Goal: Information Seeking & Learning: Learn about a topic

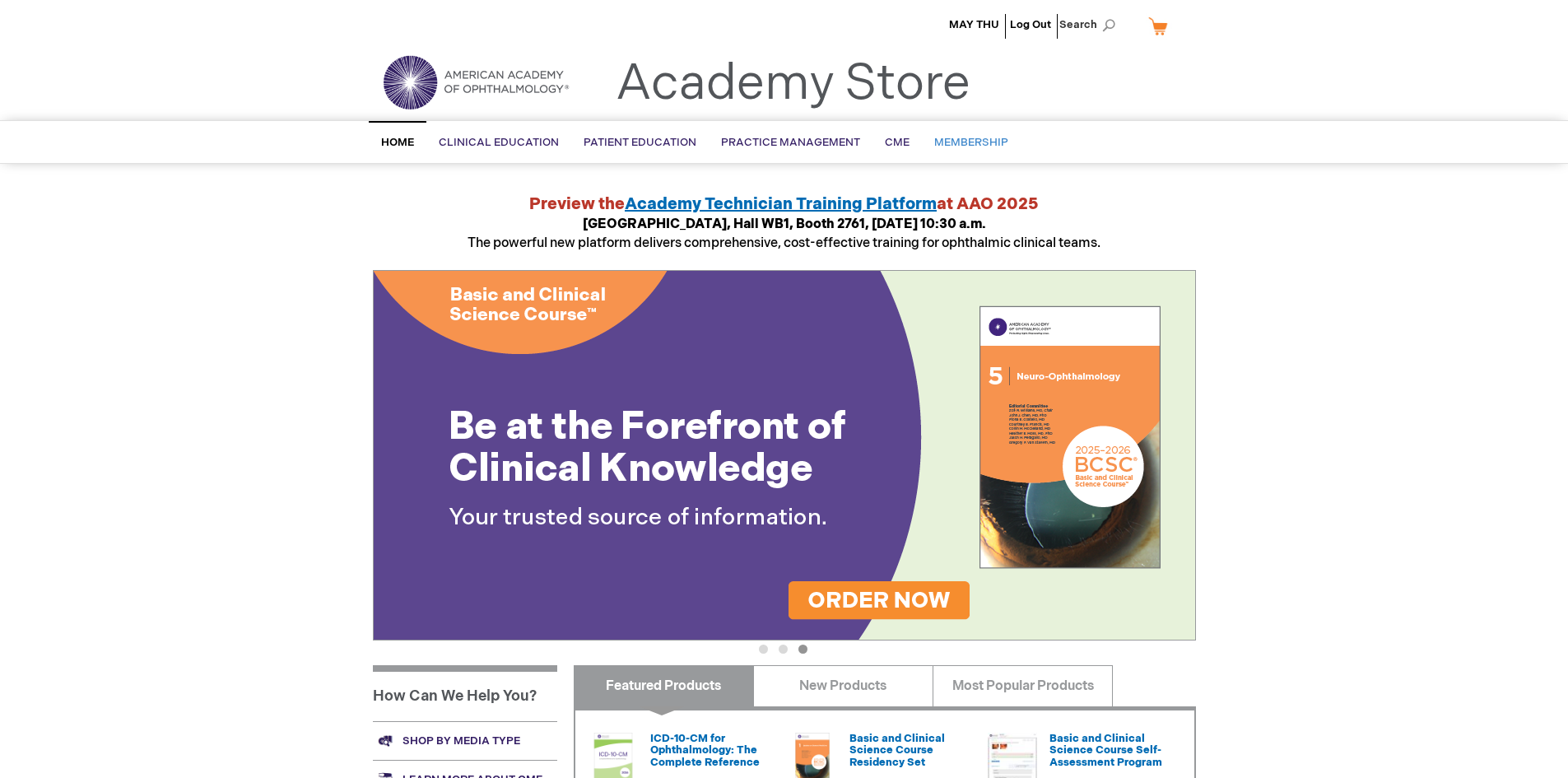
click at [954, 143] on span "Membership" at bounding box center [971, 143] width 74 height 13
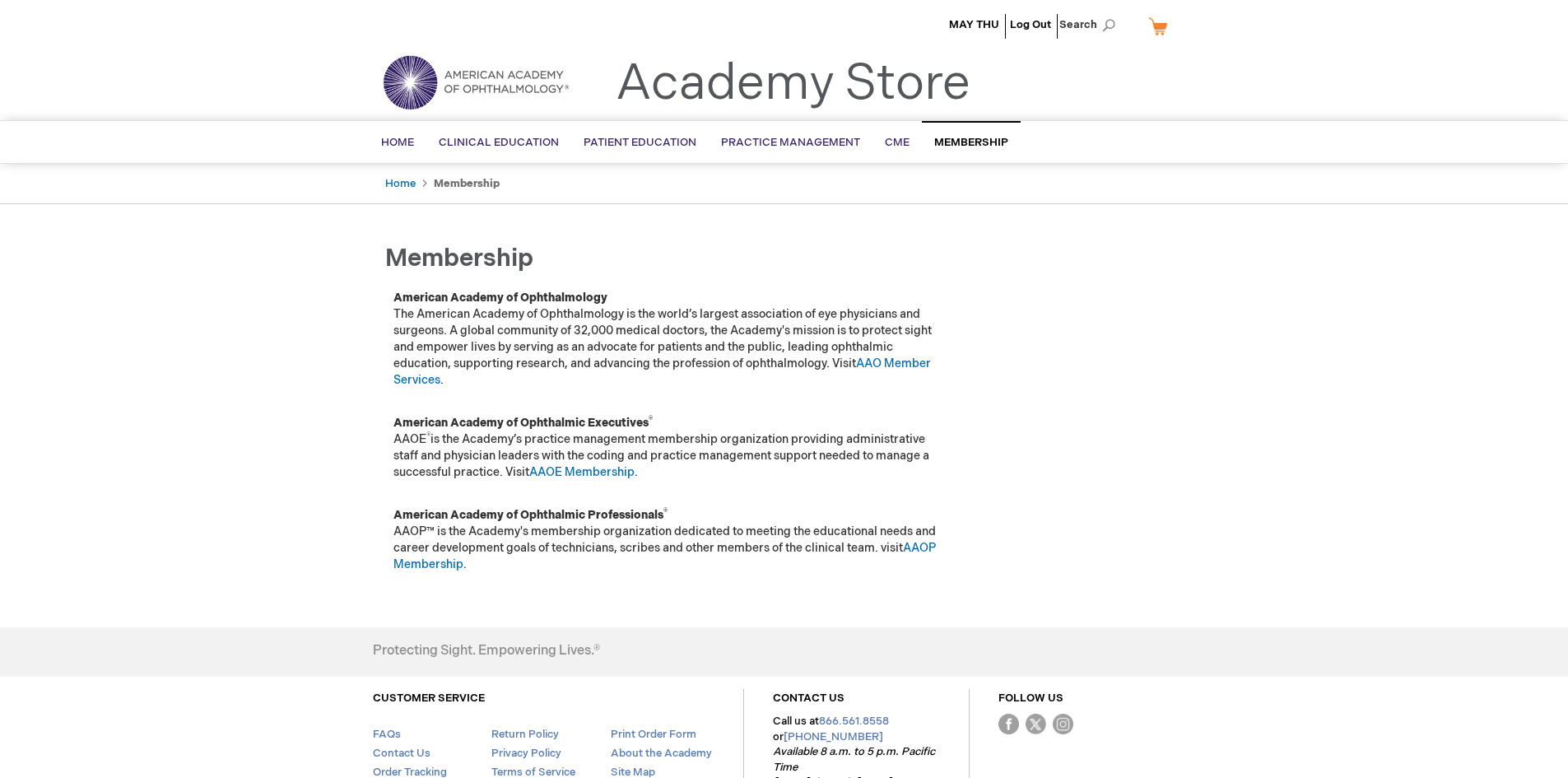
click at [613, 304] on p "American Academy of Ophthalmology The American Academy of Ophthalmology is the …" at bounding box center [669, 339] width 552 height 99
click at [612, 305] on p "American Academy of Ophthalmology The American Academy of Ophthalmology is the …" at bounding box center [669, 339] width 552 height 99
click at [489, 348] on p "American Academy of Ophthalmology The American Academy of Ophthalmology is the …" at bounding box center [669, 339] width 552 height 99
click at [444, 567] on link "AAOP Membership" at bounding box center [664, 557] width 542 height 30
click at [306, 448] on div "MAY THU Log Out Search My Cart CLOSE RECENTLY ADDED ITEM(S) Close There are no …" at bounding box center [784, 444] width 1568 height 888
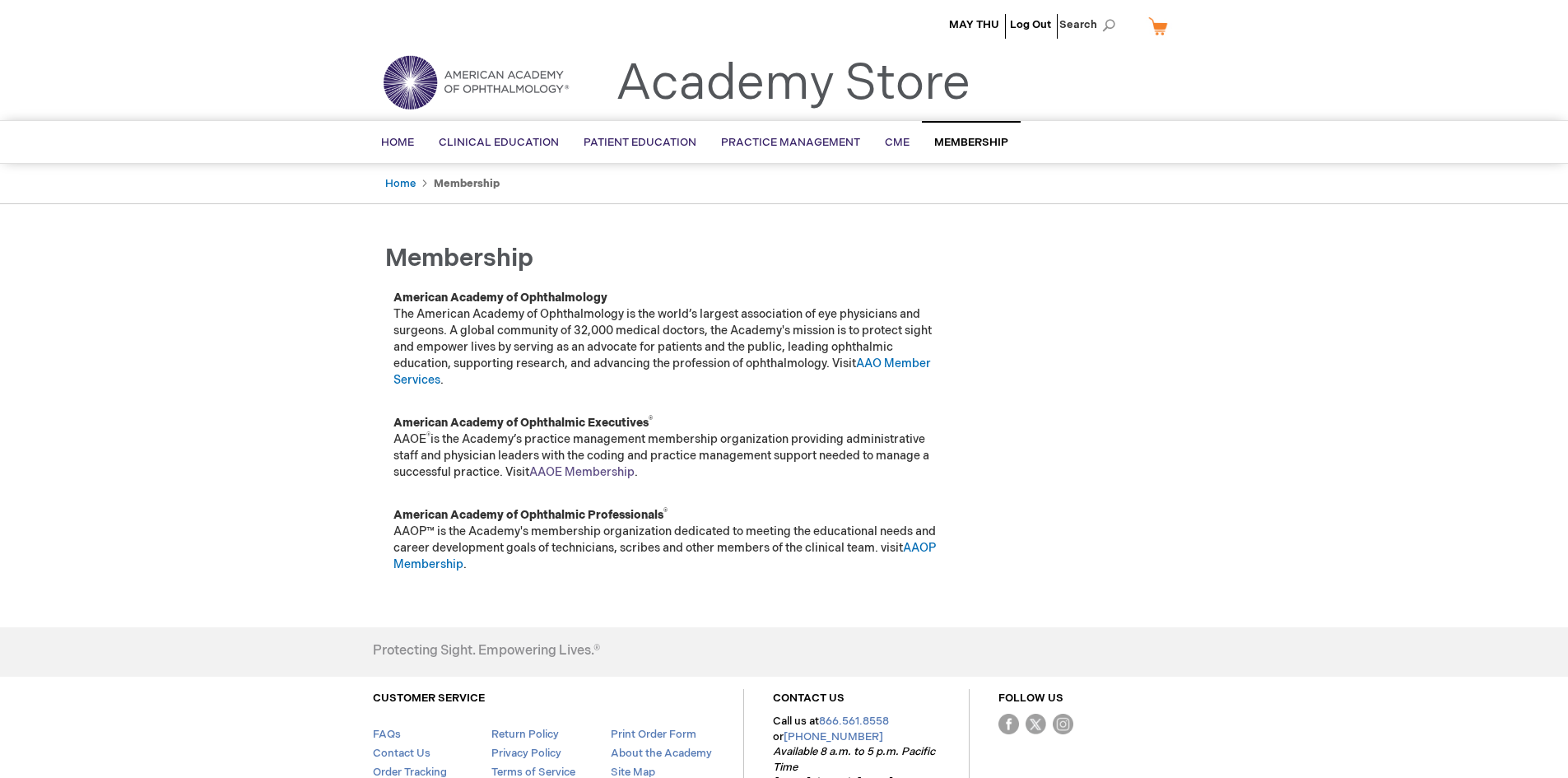
click at [602, 477] on link "AAOE Membership" at bounding box center [582, 472] width 106 height 14
click at [455, 441] on p "American Academy of Ophthalmic Executives ® AAOE ® is the Academy’s practice ma…" at bounding box center [669, 447] width 552 height 65
click at [561, 428] on strong "American Academy of Ophthalmic Executives ®" at bounding box center [522, 423] width 259 height 14
click at [562, 428] on strong "American Academy of Ophthalmic Executives ®" at bounding box center [522, 423] width 259 height 14
click at [456, 427] on strong "American Academy of Ophthalmic Executives ®" at bounding box center [522, 423] width 259 height 14
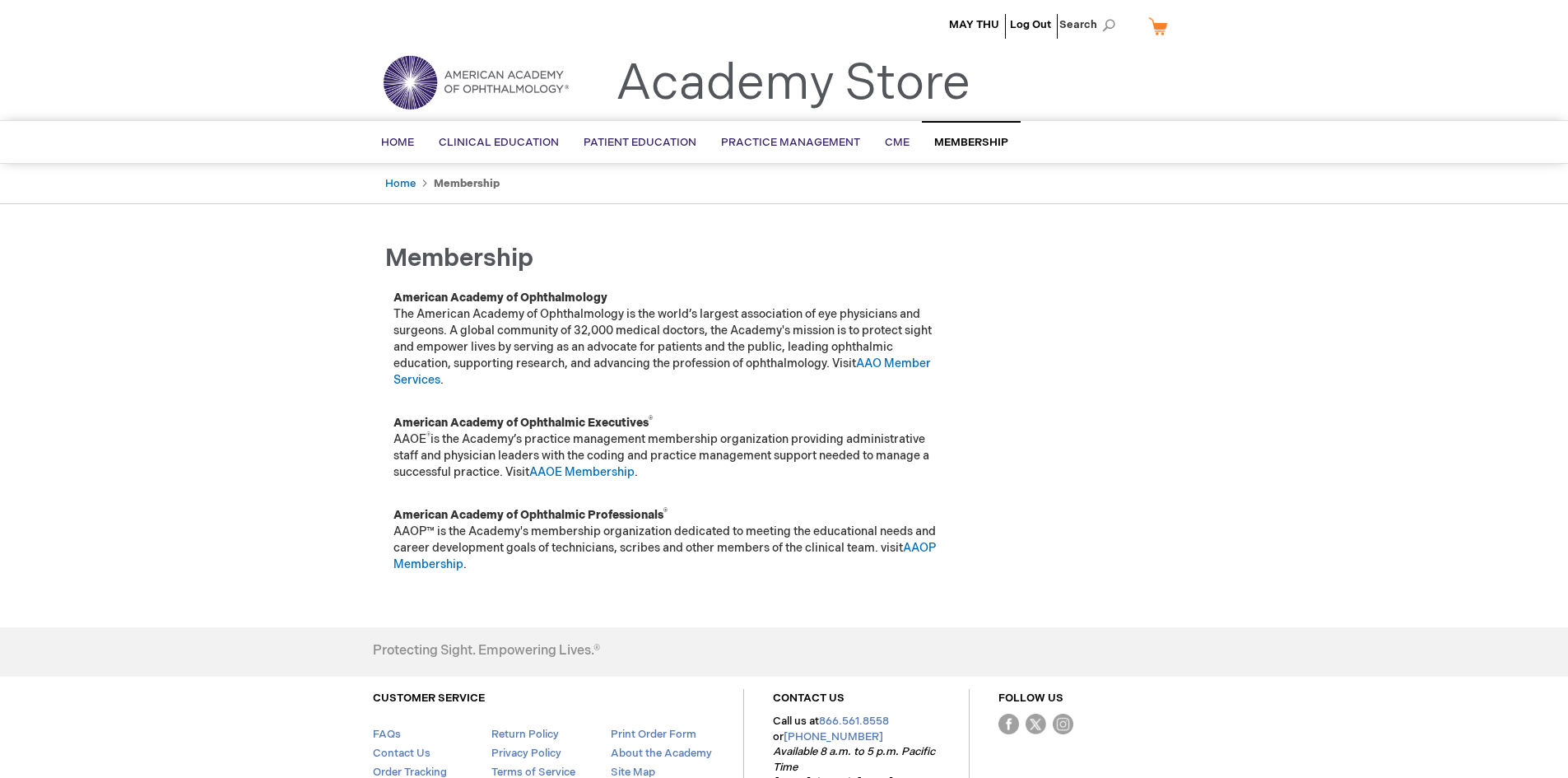
click at [670, 370] on p "American Academy of Ophthalmology The American Academy of Ophthalmology is the …" at bounding box center [669, 339] width 552 height 99
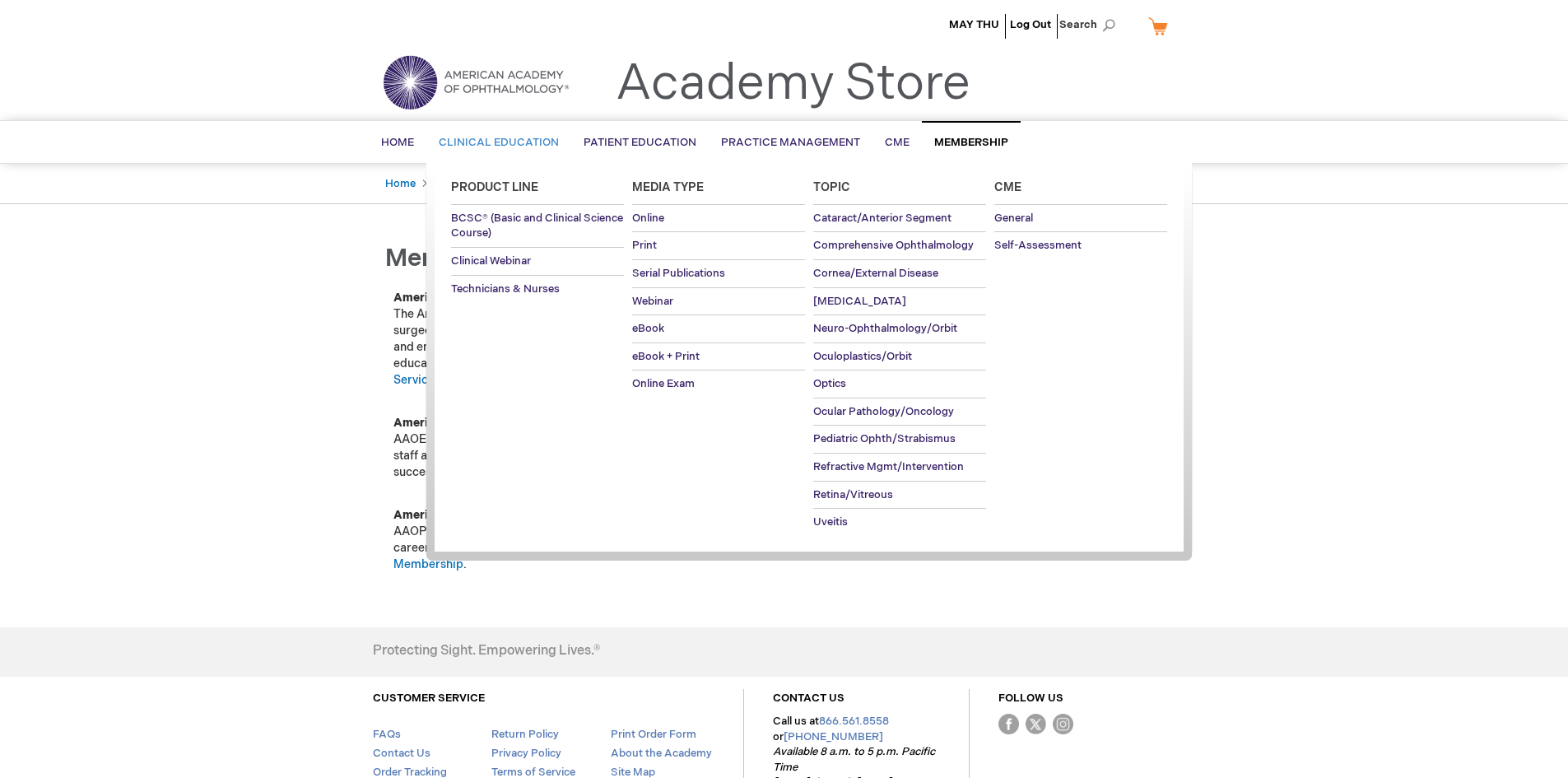
click at [1066, 516] on ul "Product Line BCSC® (Basic and Clinical Science Course) Clinical Webinar Technic…" at bounding box center [809, 359] width 765 height 393
click at [637, 471] on ul "Product Line BCSC® (Basic and Clinical Science Course) Clinical Webinar Technic…" at bounding box center [809, 359] width 765 height 393
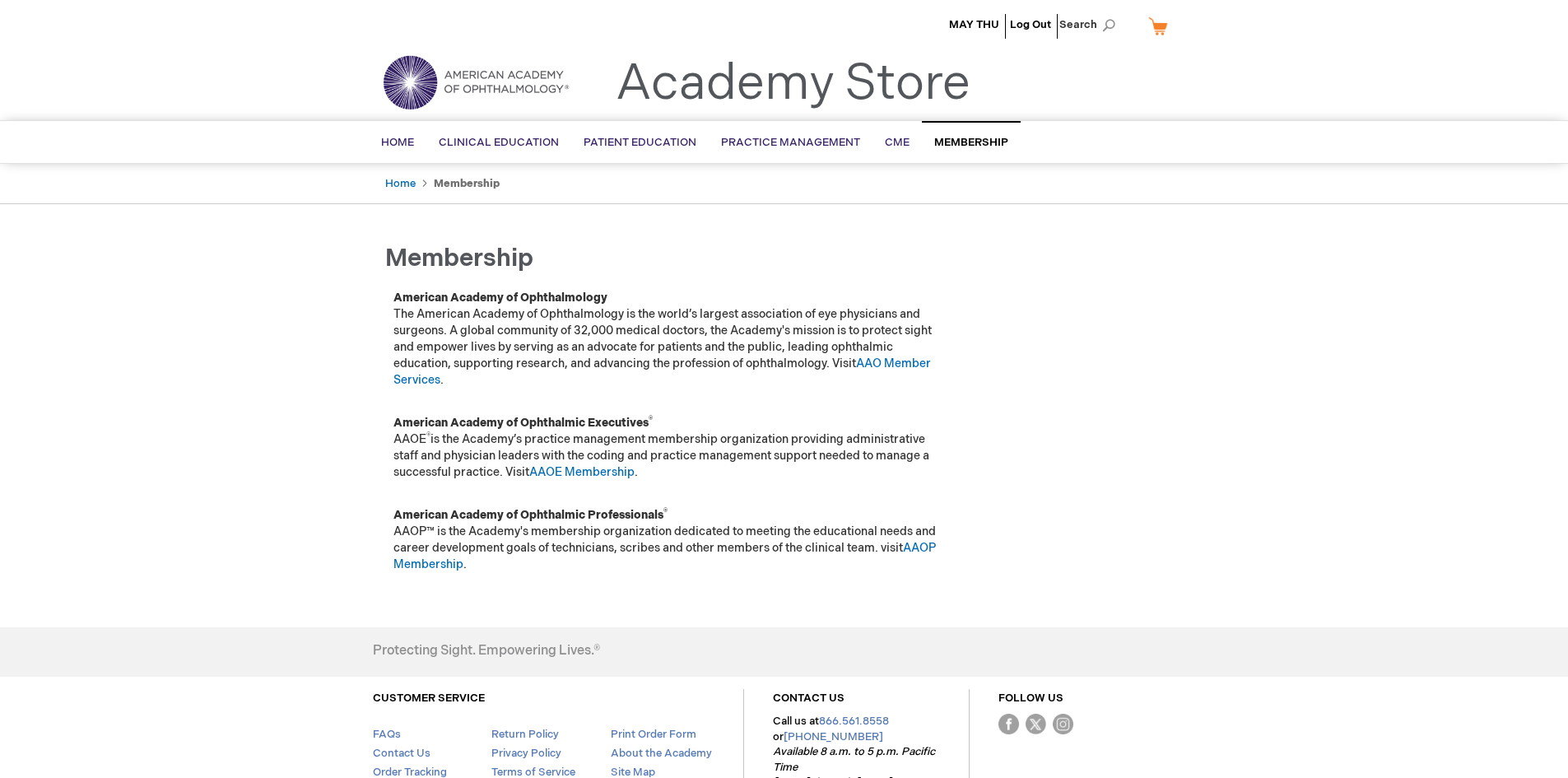
click at [258, 426] on div "MAY THU Log Out Search My Cart CLOSE RECENTLY ADDED ITEM(S) Close There are no …" at bounding box center [784, 444] width 1568 height 888
click at [404, 148] on span "Home" at bounding box center [397, 143] width 33 height 13
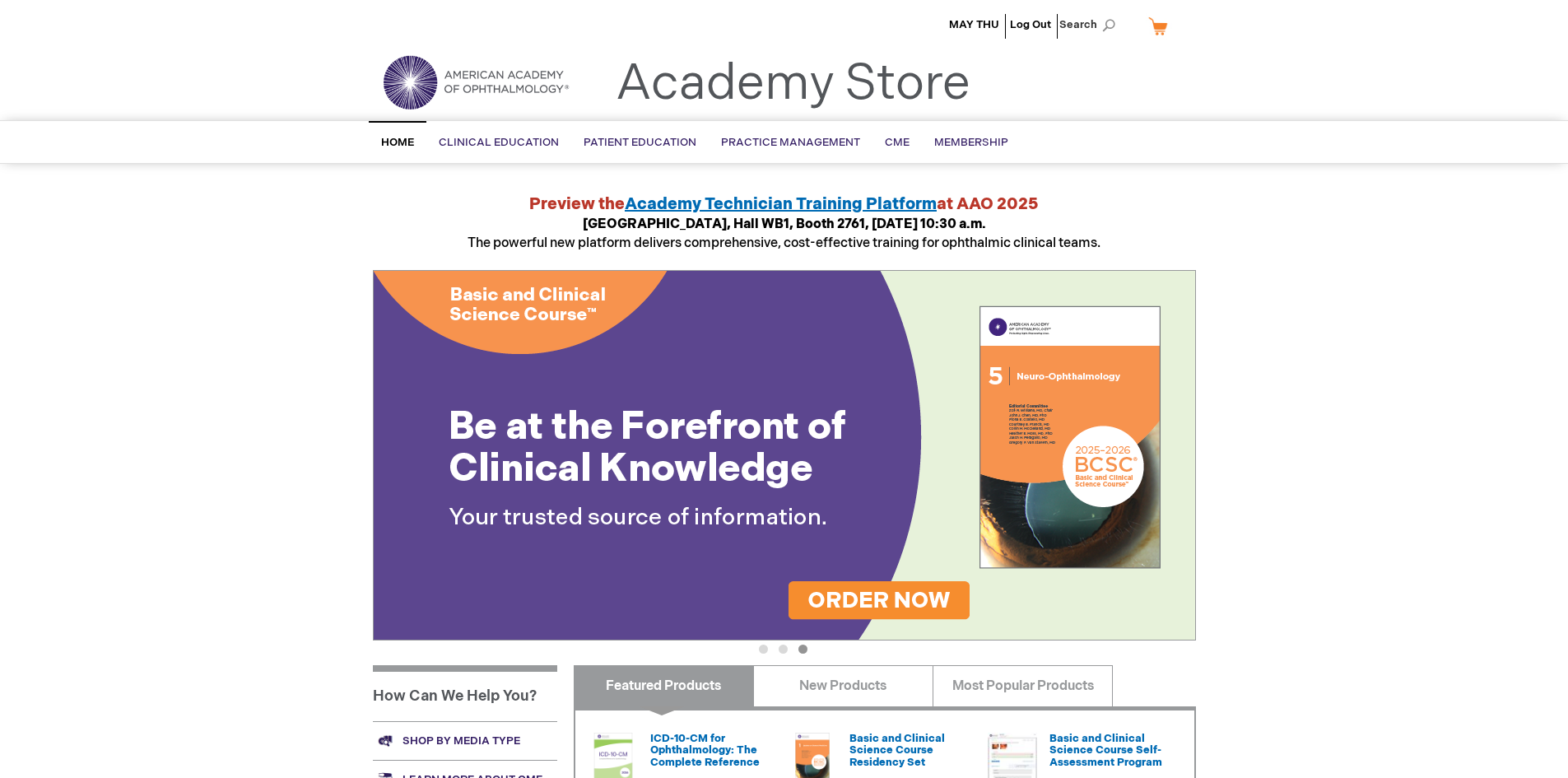
scroll to position [82, 0]
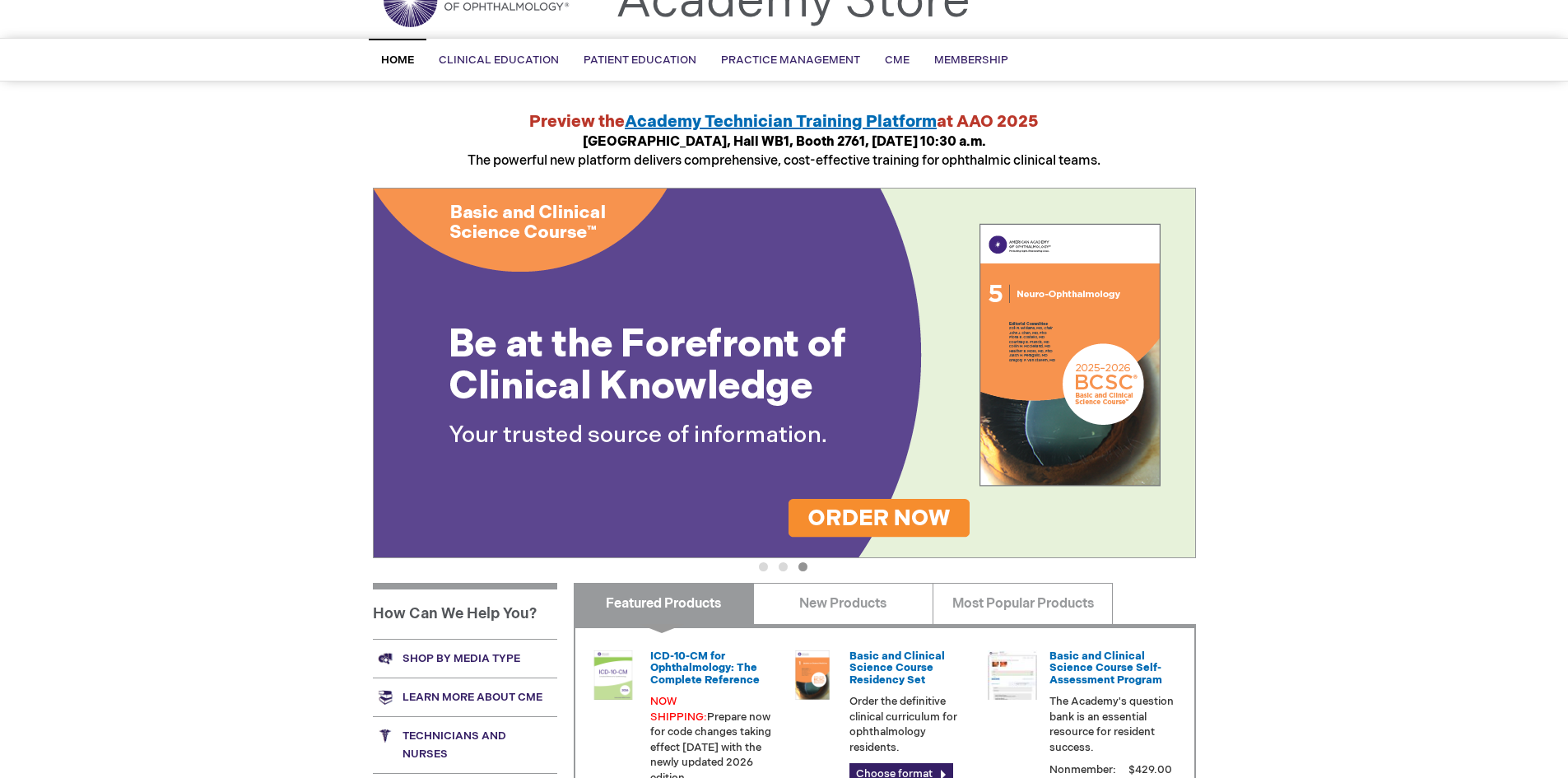
click at [304, 364] on div "MAY THU Log Out Search My Cart CLOSE RECENTLY ADDED ITEM(S) Close There are no …" at bounding box center [784, 536] width 1568 height 1238
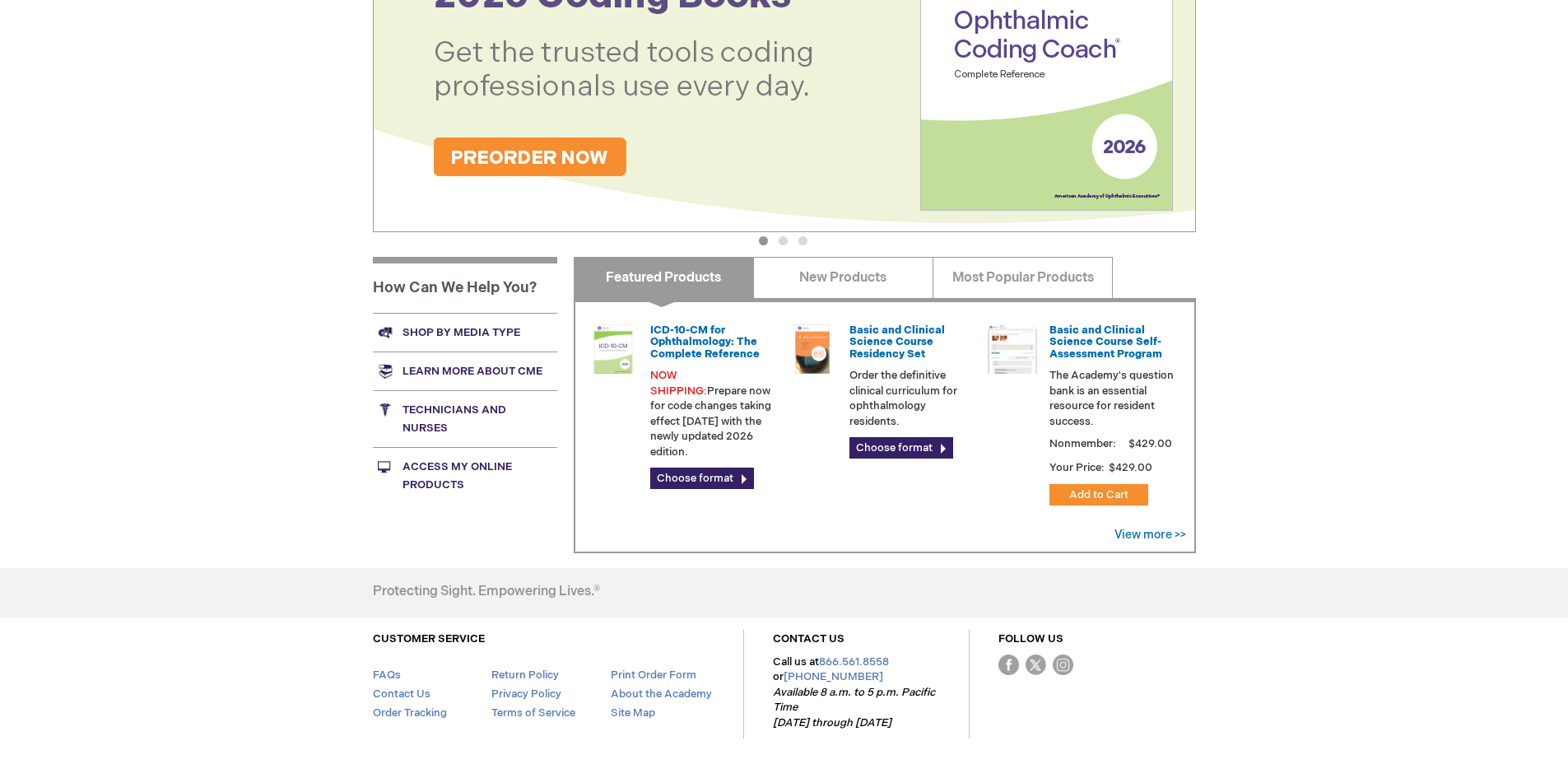
scroll to position [411, 0]
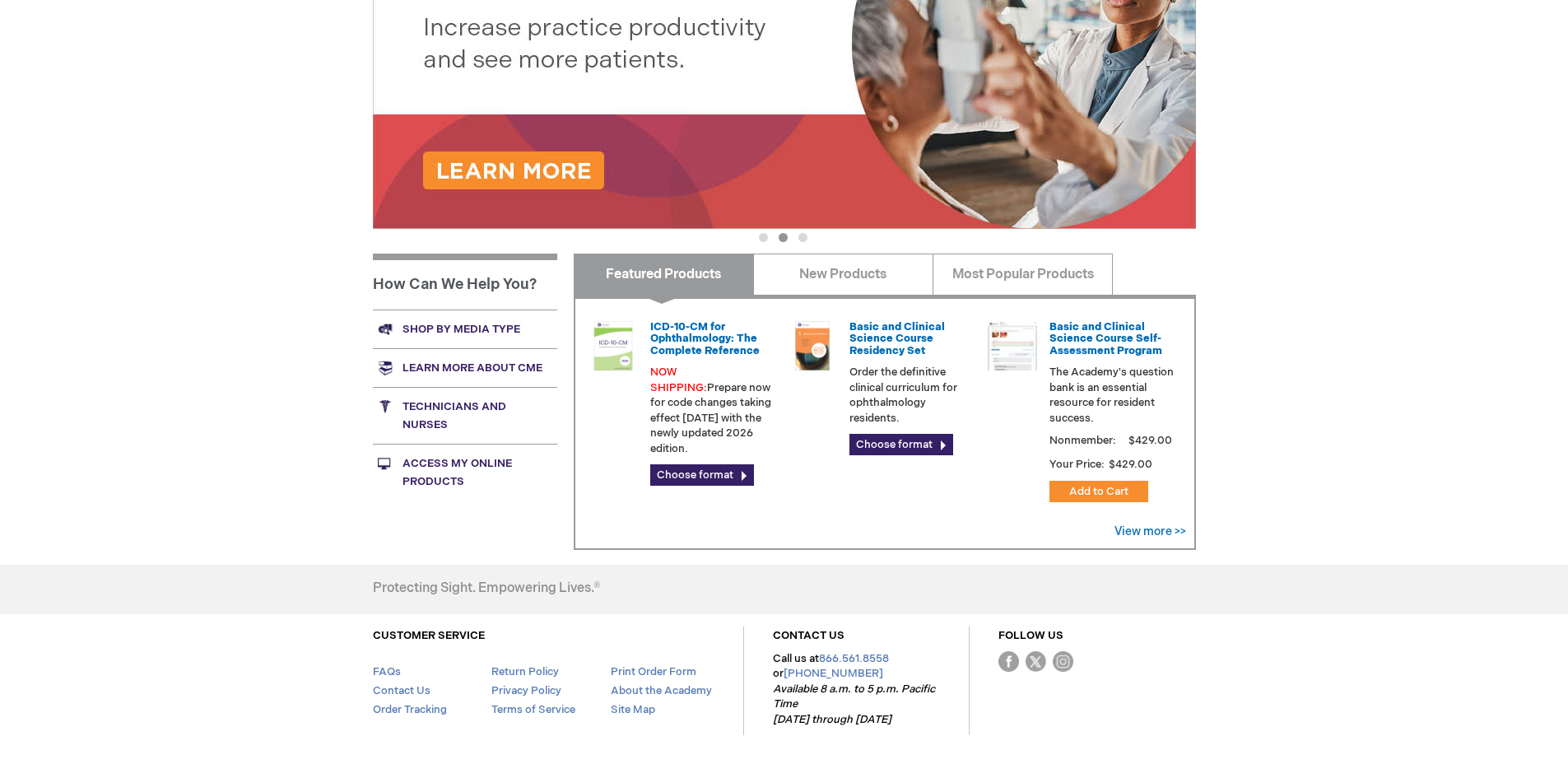
click at [306, 395] on div "MAY THU Log Out Search My Cart CLOSE RECENTLY ADDED ITEM(S) Close There are no …" at bounding box center [784, 207] width 1568 height 1238
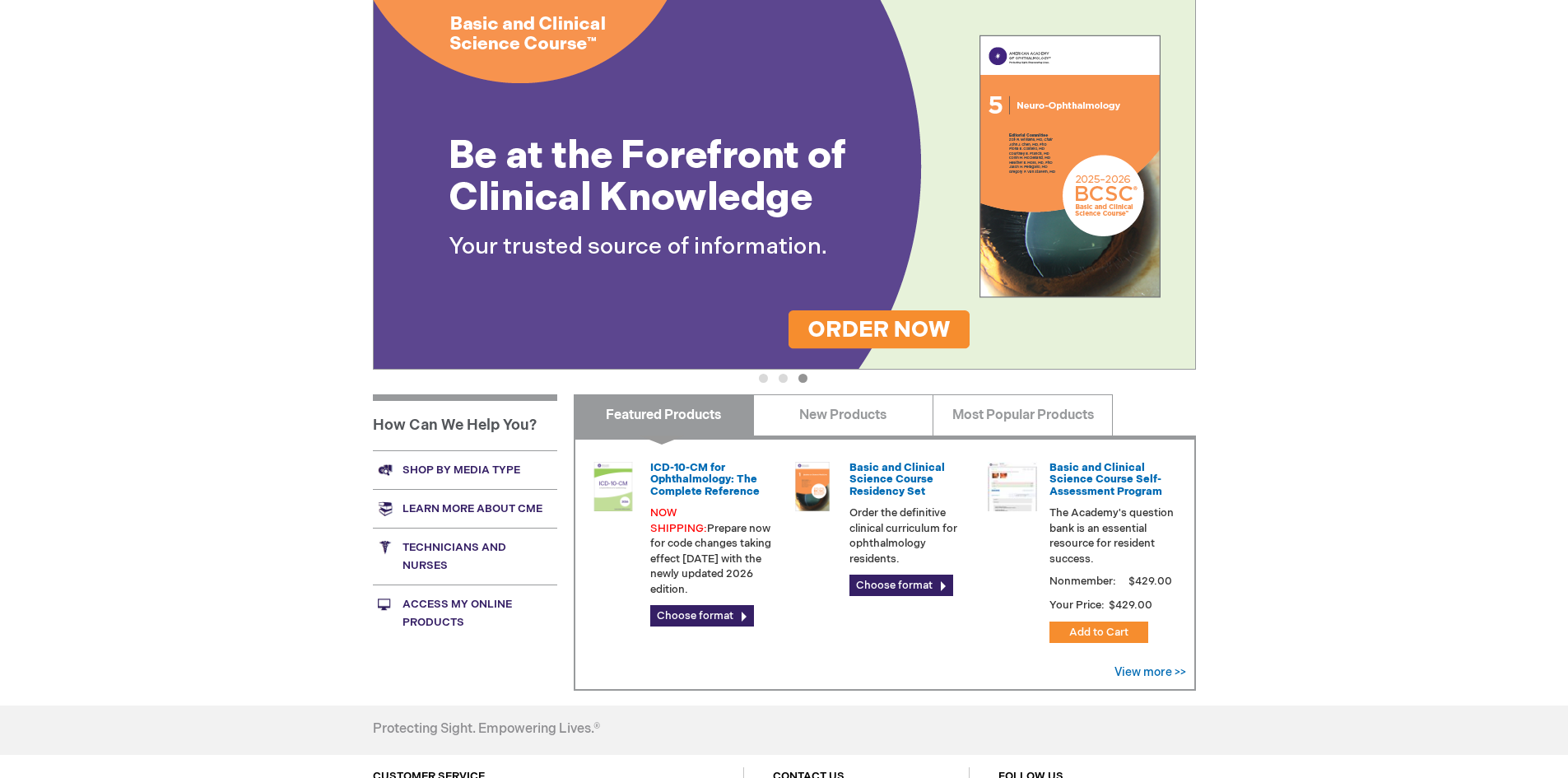
scroll to position [0, 0]
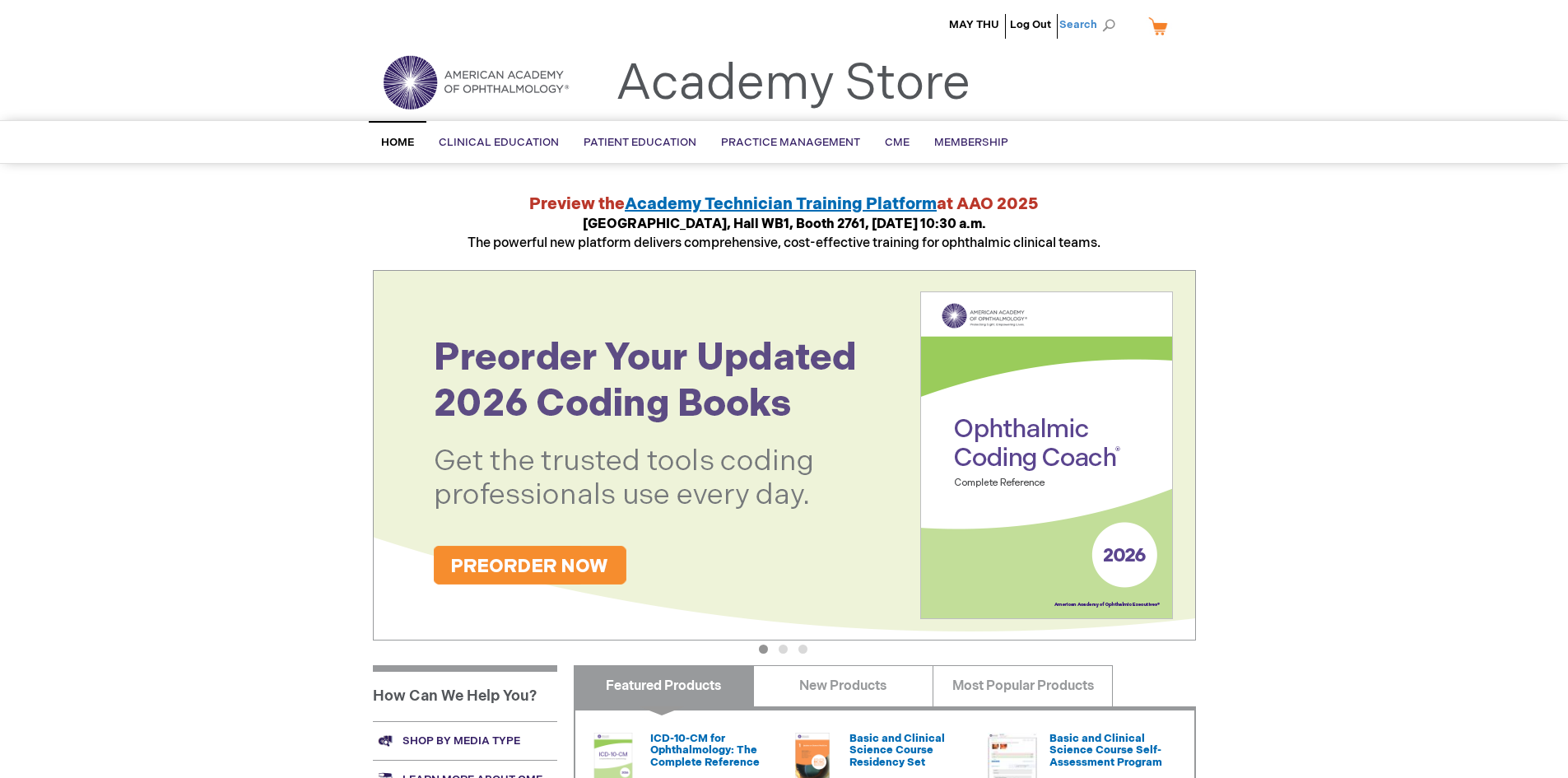
click at [1079, 29] on span "Search" at bounding box center [1090, 24] width 63 height 33
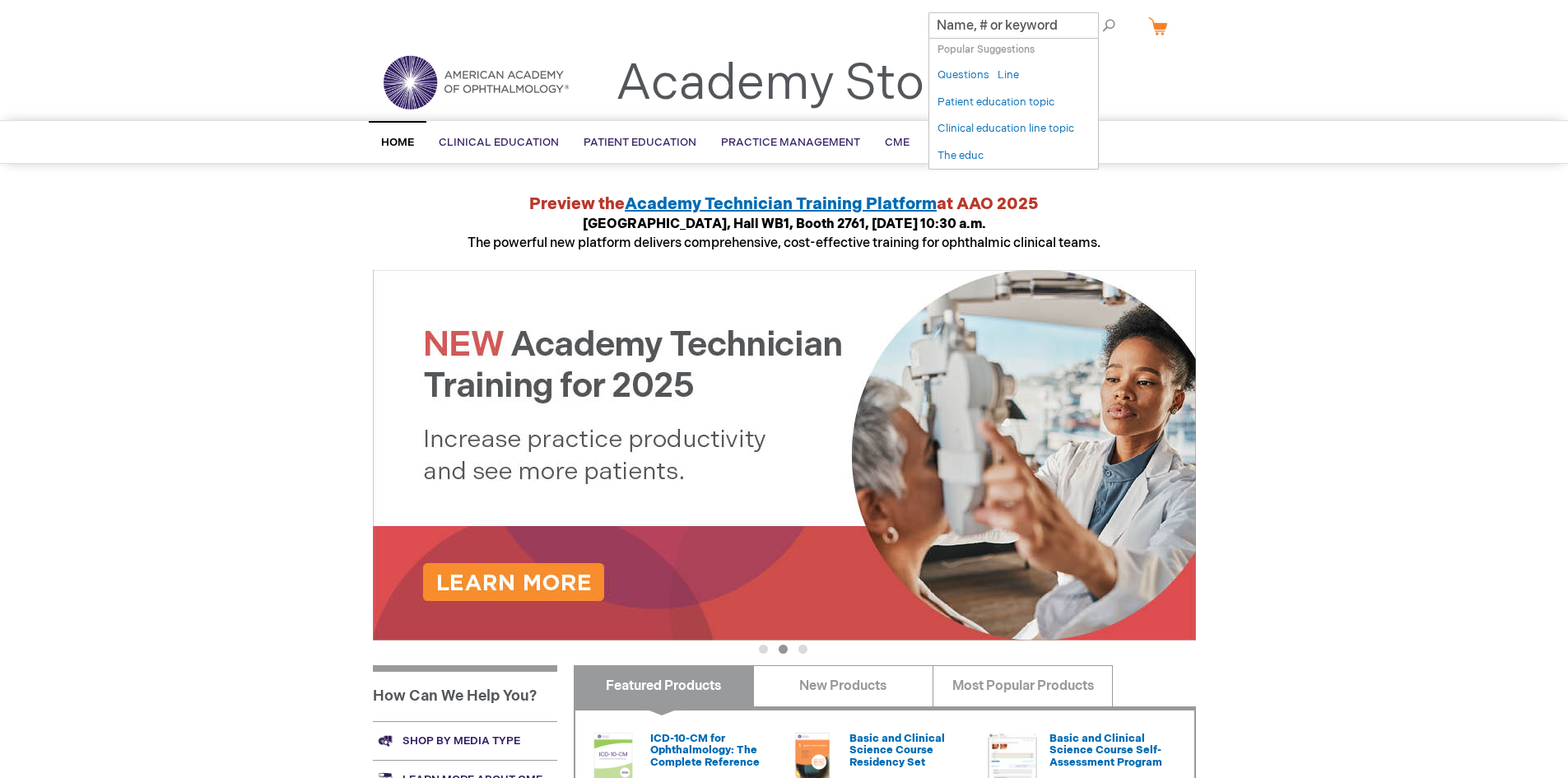
click at [763, 244] on span "Academy Theater, Hall WB1, Booth 2761, Sunday, Oct. 19, 10:30 a.m. The powerful…" at bounding box center [784, 234] width 633 height 35
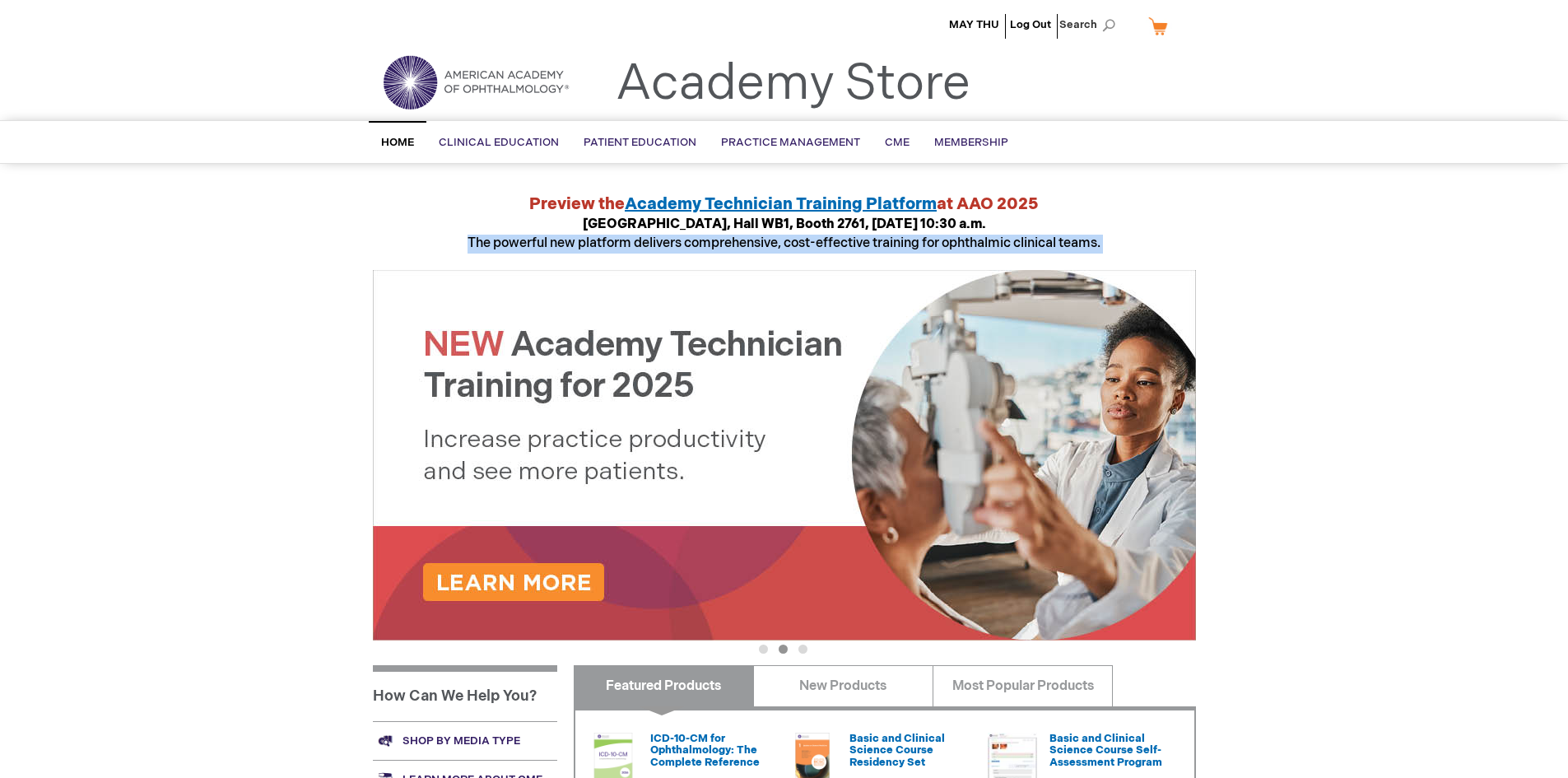
click at [763, 244] on span "Academy Theater, Hall WB1, Booth 2761, Sunday, Oct. 19, 10:30 a.m. The powerful…" at bounding box center [784, 234] width 633 height 35
drag, startPoint x: 763, startPoint y: 244, endPoint x: 447, endPoint y: 275, distance: 317.5
click at [758, 246] on span "Academy Theater, Hall WB1, Booth 2761, Sunday, Oct. 19, 10:30 a.m. The powerful…" at bounding box center [784, 234] width 633 height 35
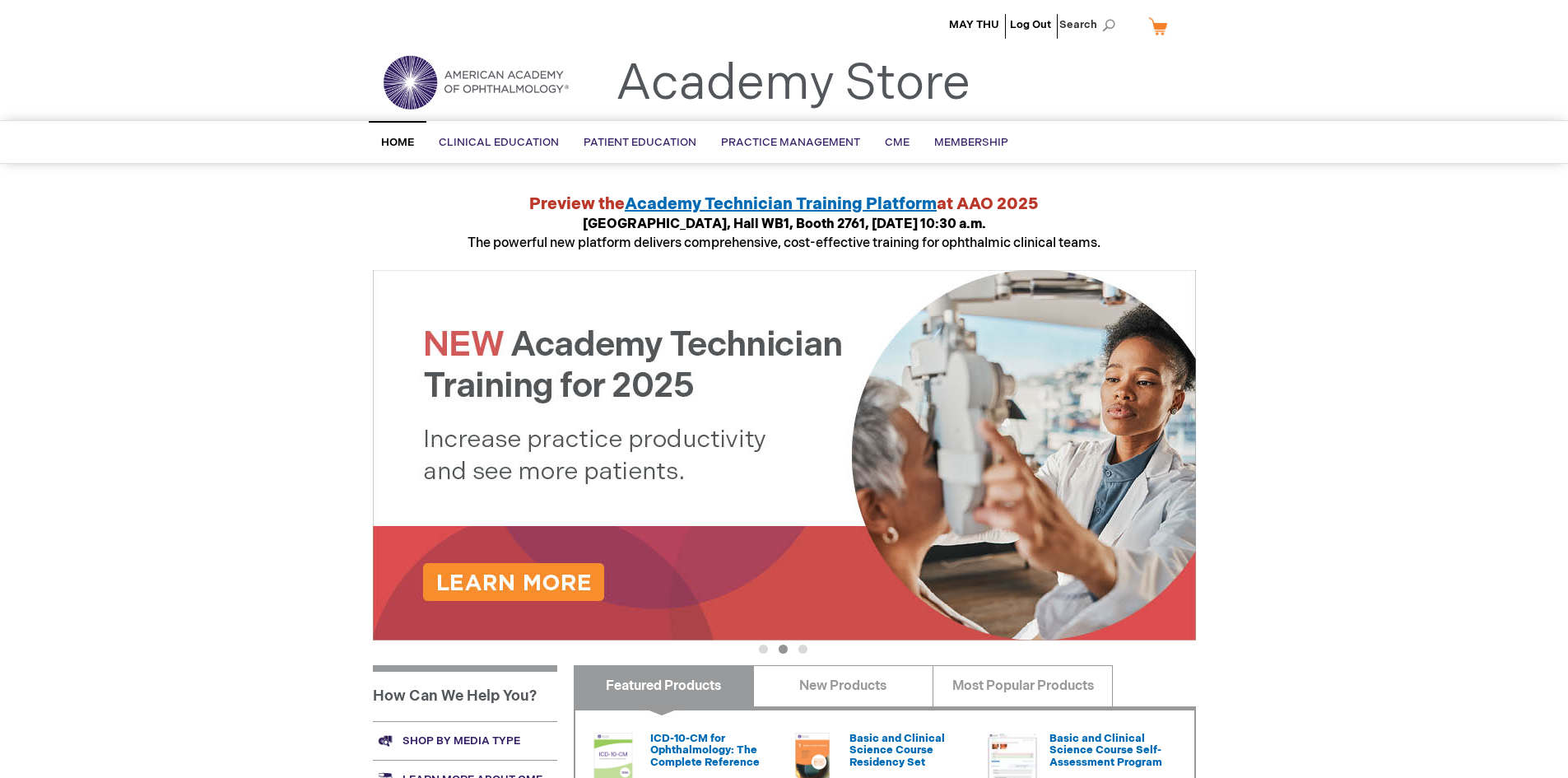
click at [255, 306] on div "MAY THU Log Out Search My Cart CLOSE RECENTLY ADDED ITEM(S) Close There are no …" at bounding box center [784, 618] width 1568 height 1238
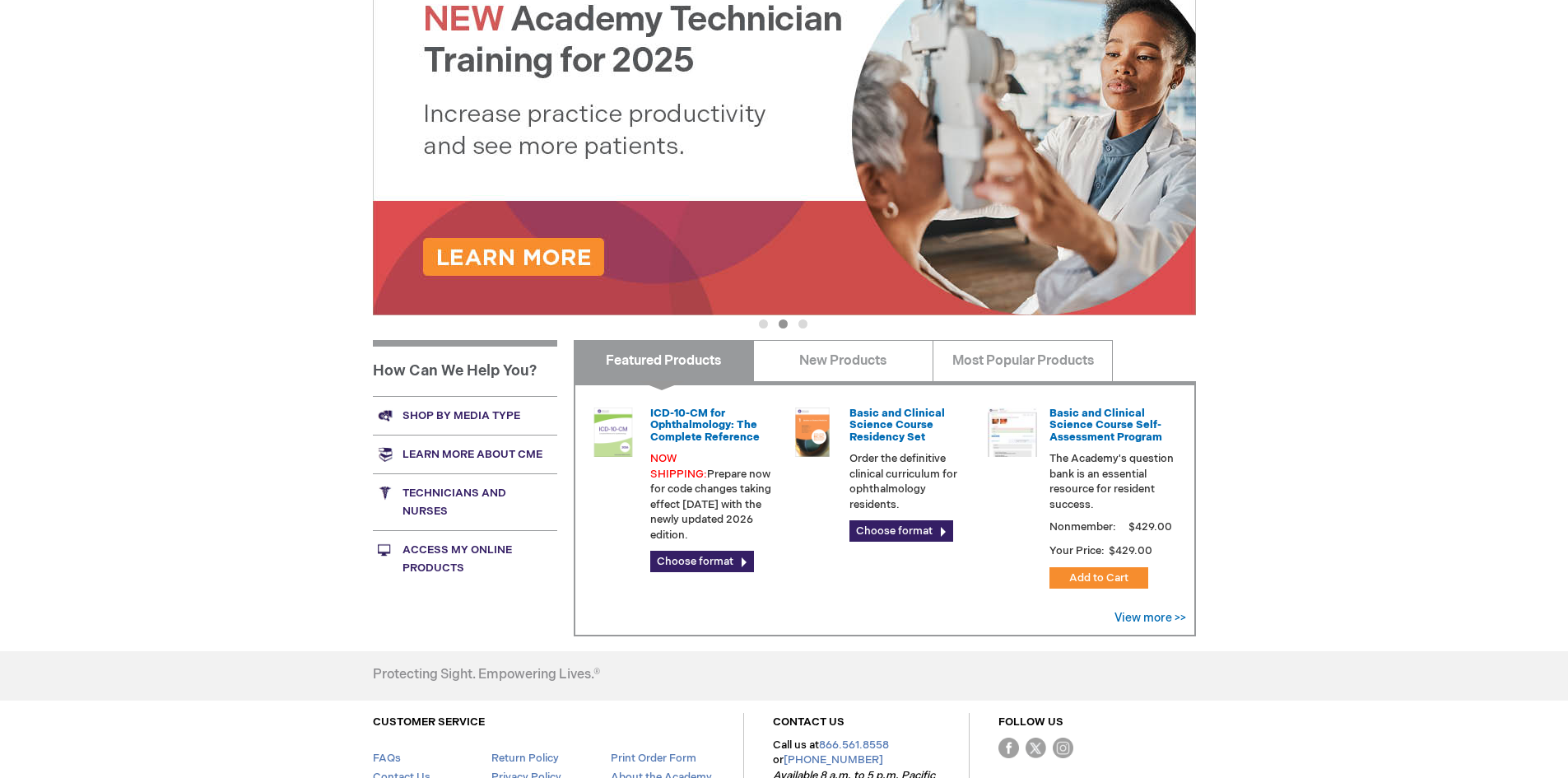
scroll to position [329, 0]
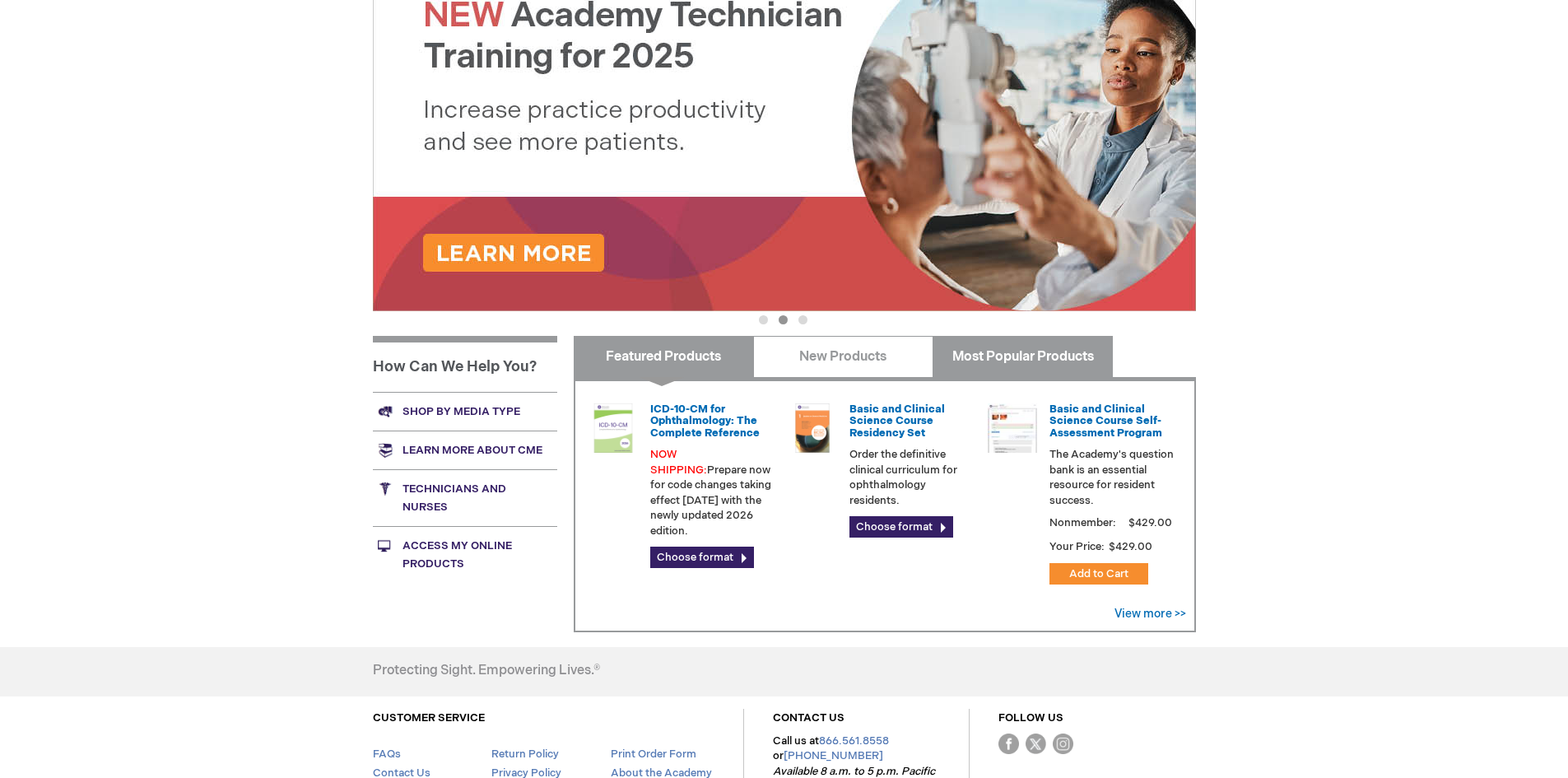
click at [1069, 364] on link "Most Popular Products" at bounding box center [1022, 357] width 180 height 41
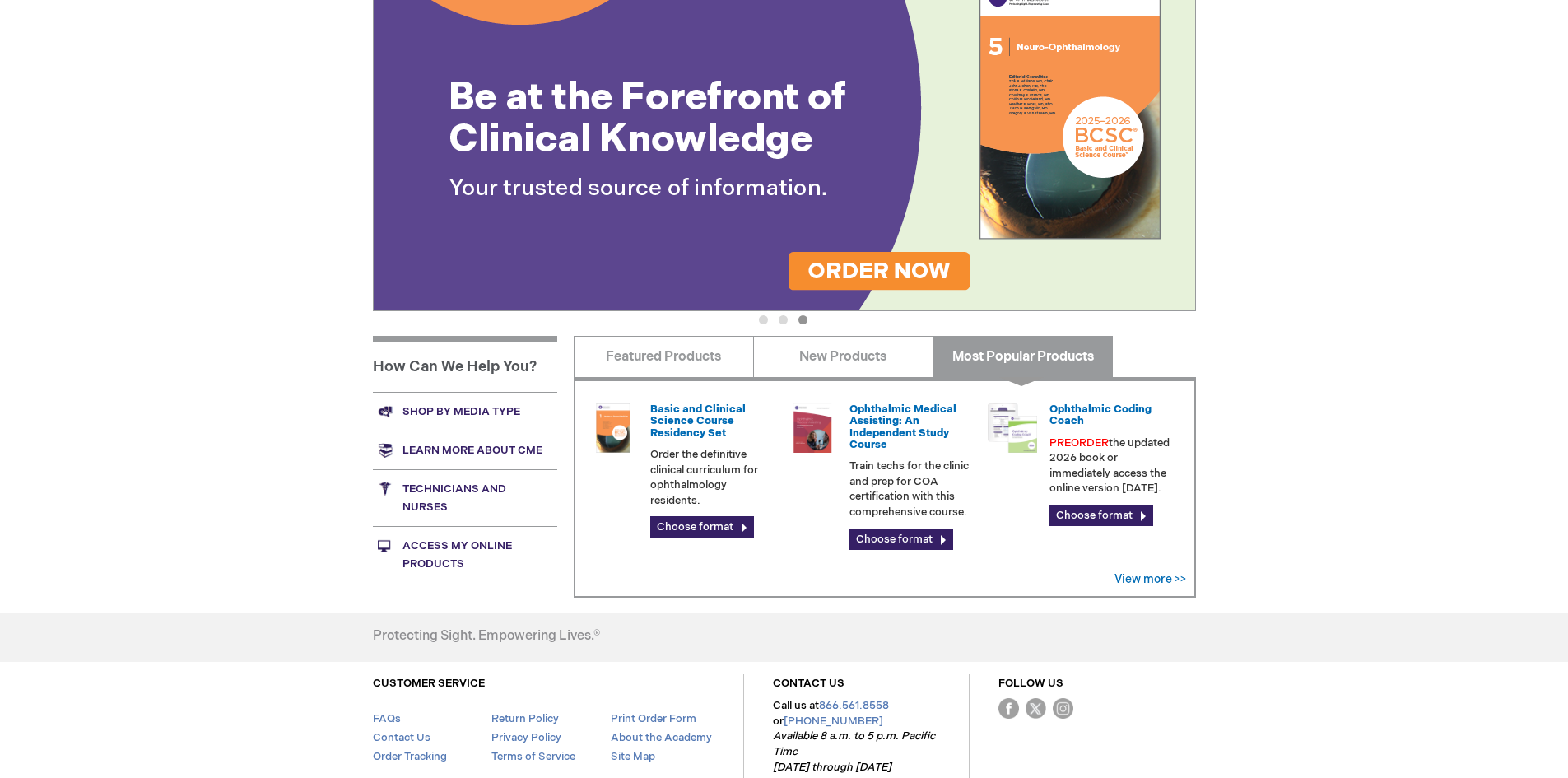
click at [1366, 377] on div "MAY THU Log Out Search My Cart CLOSE RECENTLY ADDED ITEM(S) Close There are no …" at bounding box center [784, 272] width 1568 height 1202
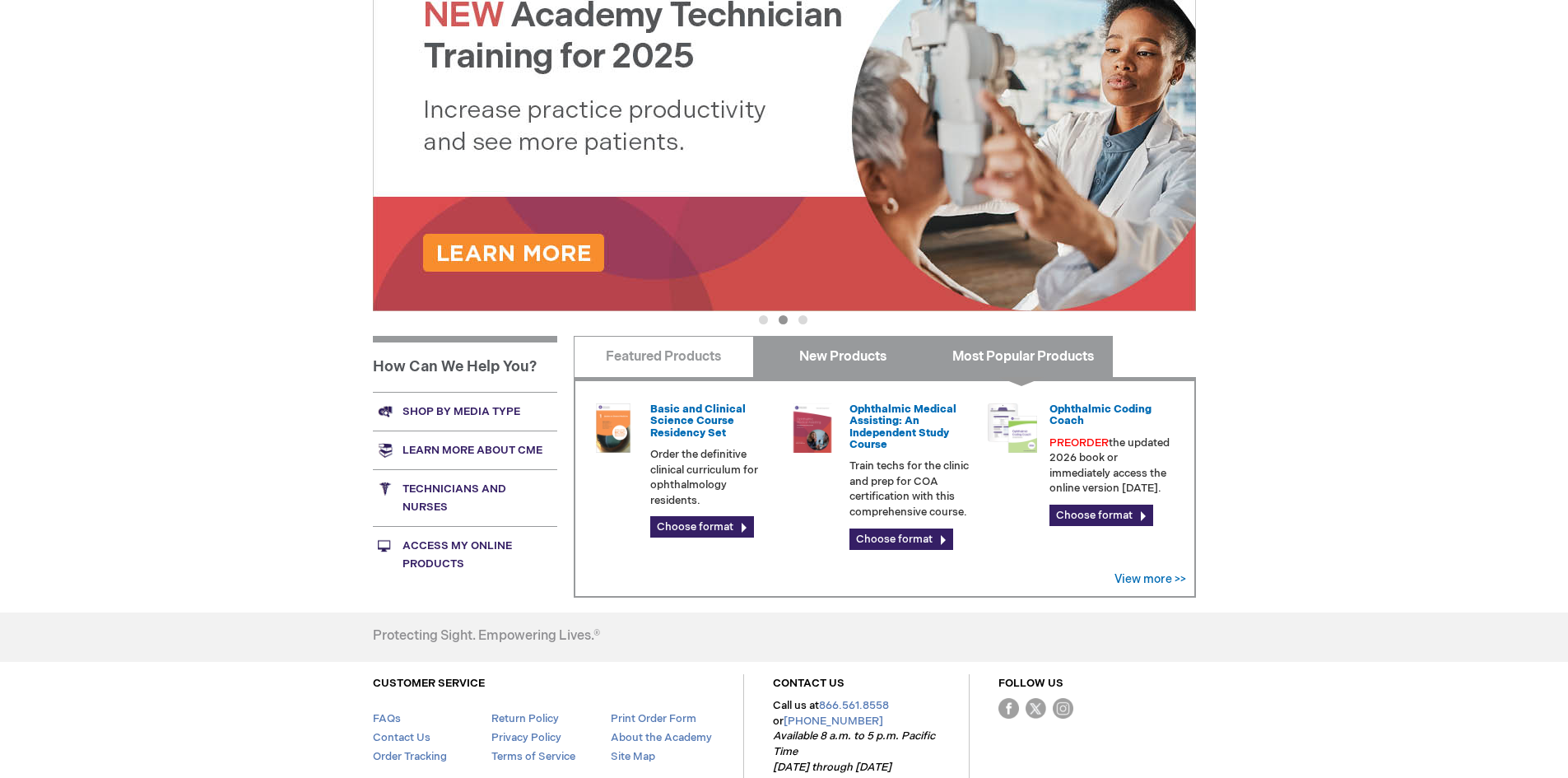
click at [841, 344] on link "New Products" at bounding box center [843, 357] width 180 height 41
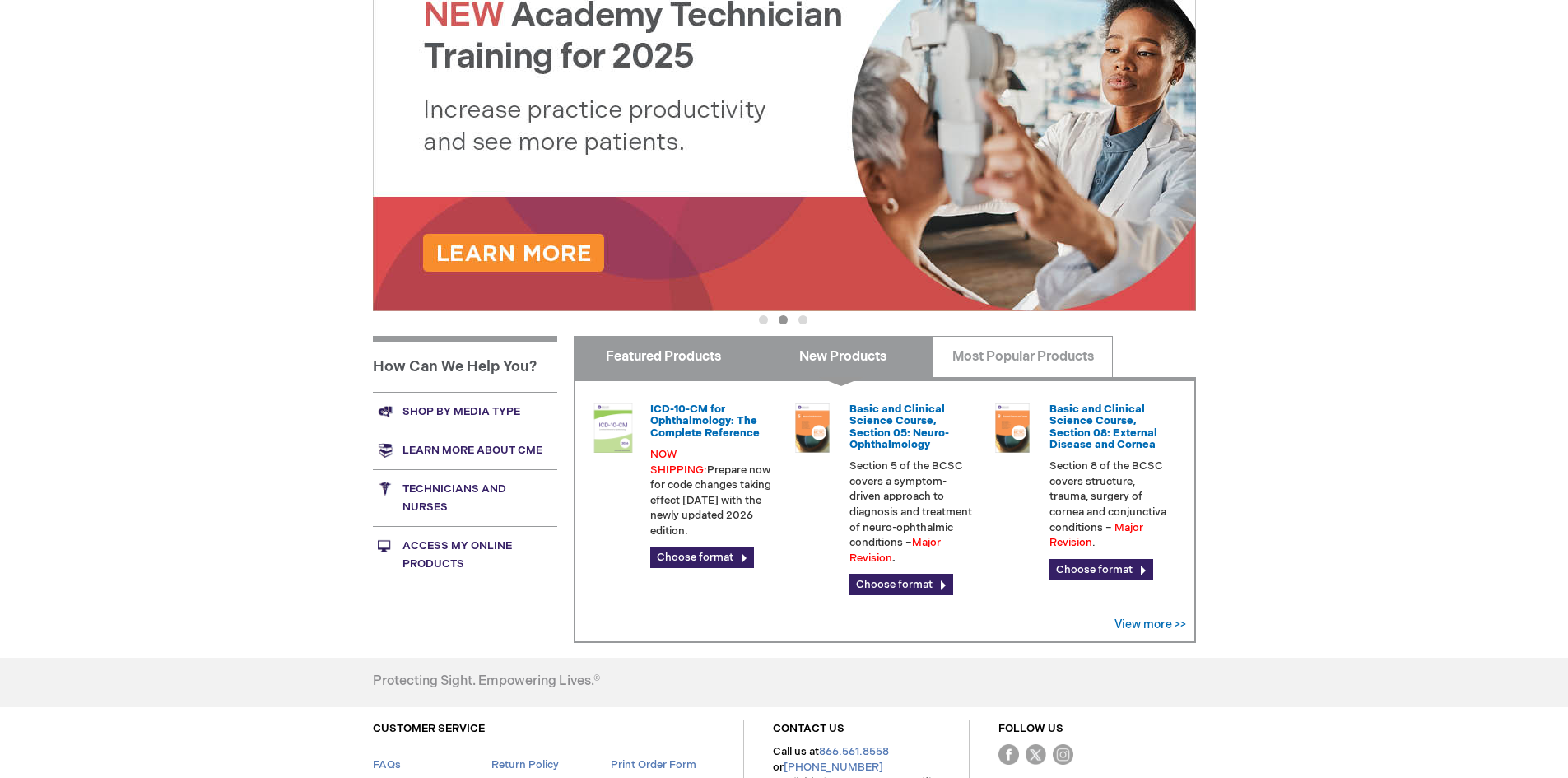
click at [699, 359] on link "Featured Products" at bounding box center [663, 357] width 180 height 41
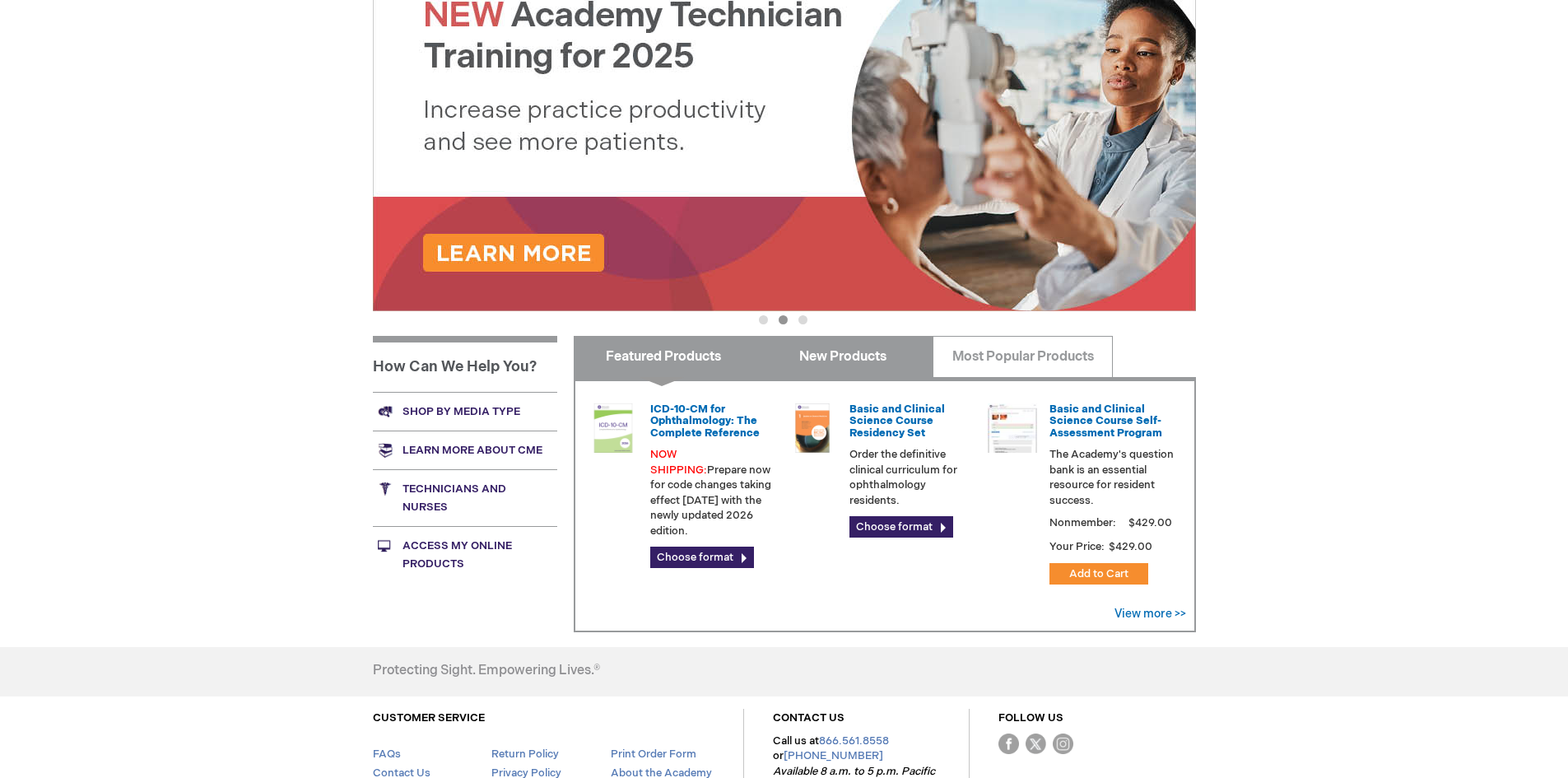
click at [867, 359] on link "New Products" at bounding box center [843, 357] width 180 height 41
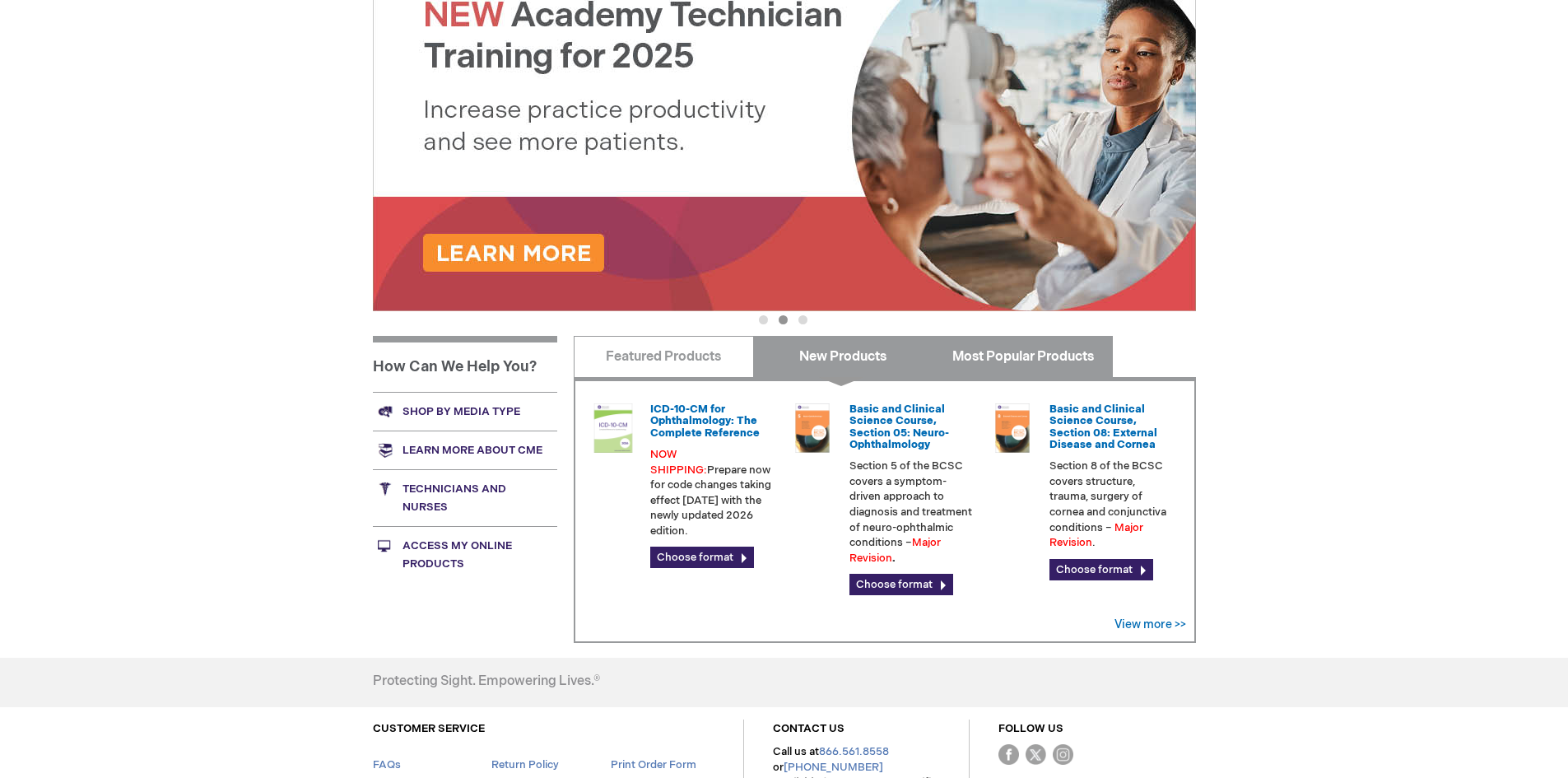
click at [978, 355] on link "Most Popular Products" at bounding box center [1022, 357] width 180 height 41
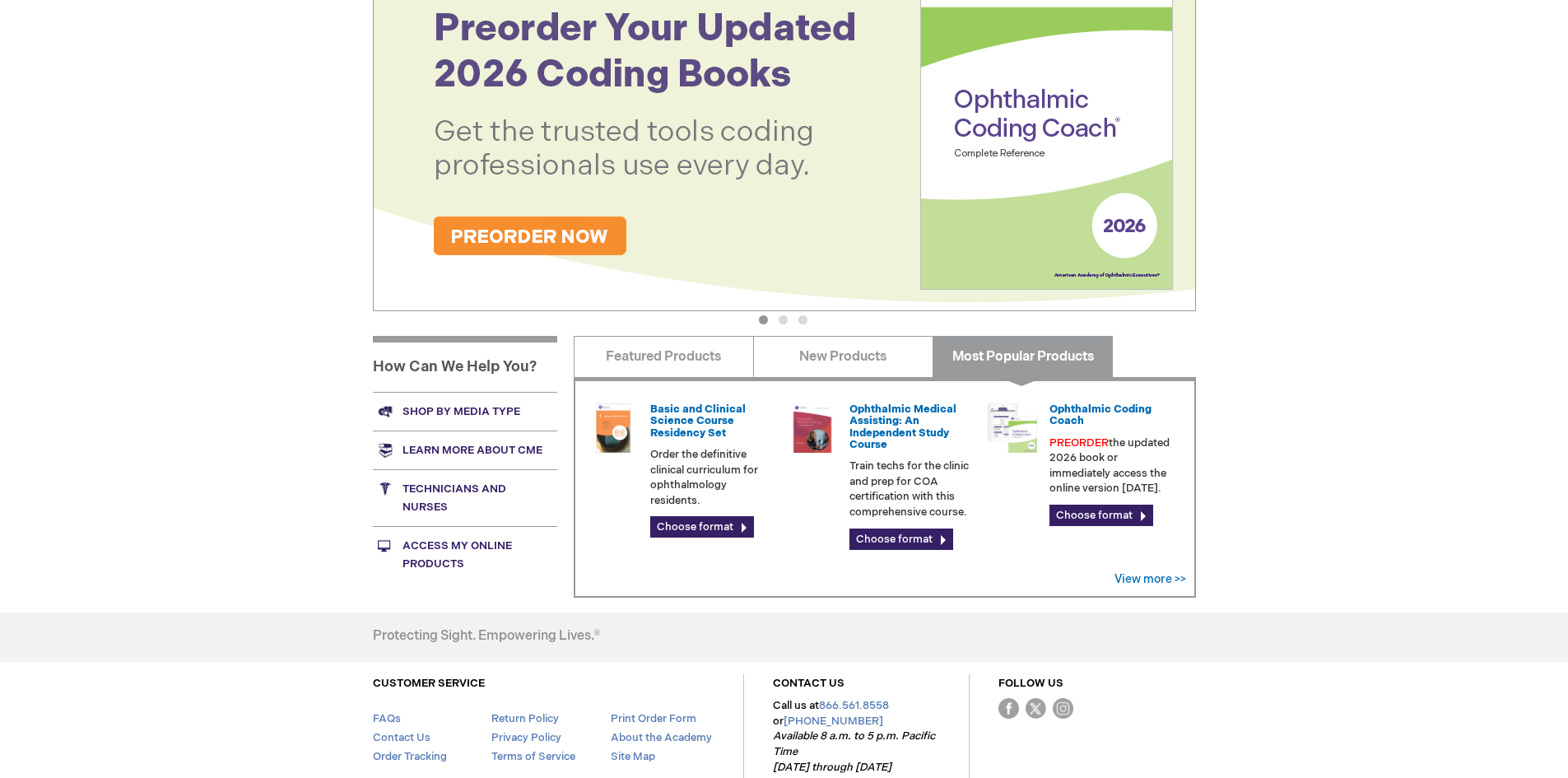
click at [1102, 493] on p "PREORDER the updated 2026 book or immediately access the online version today." at bounding box center [1112, 466] width 125 height 61
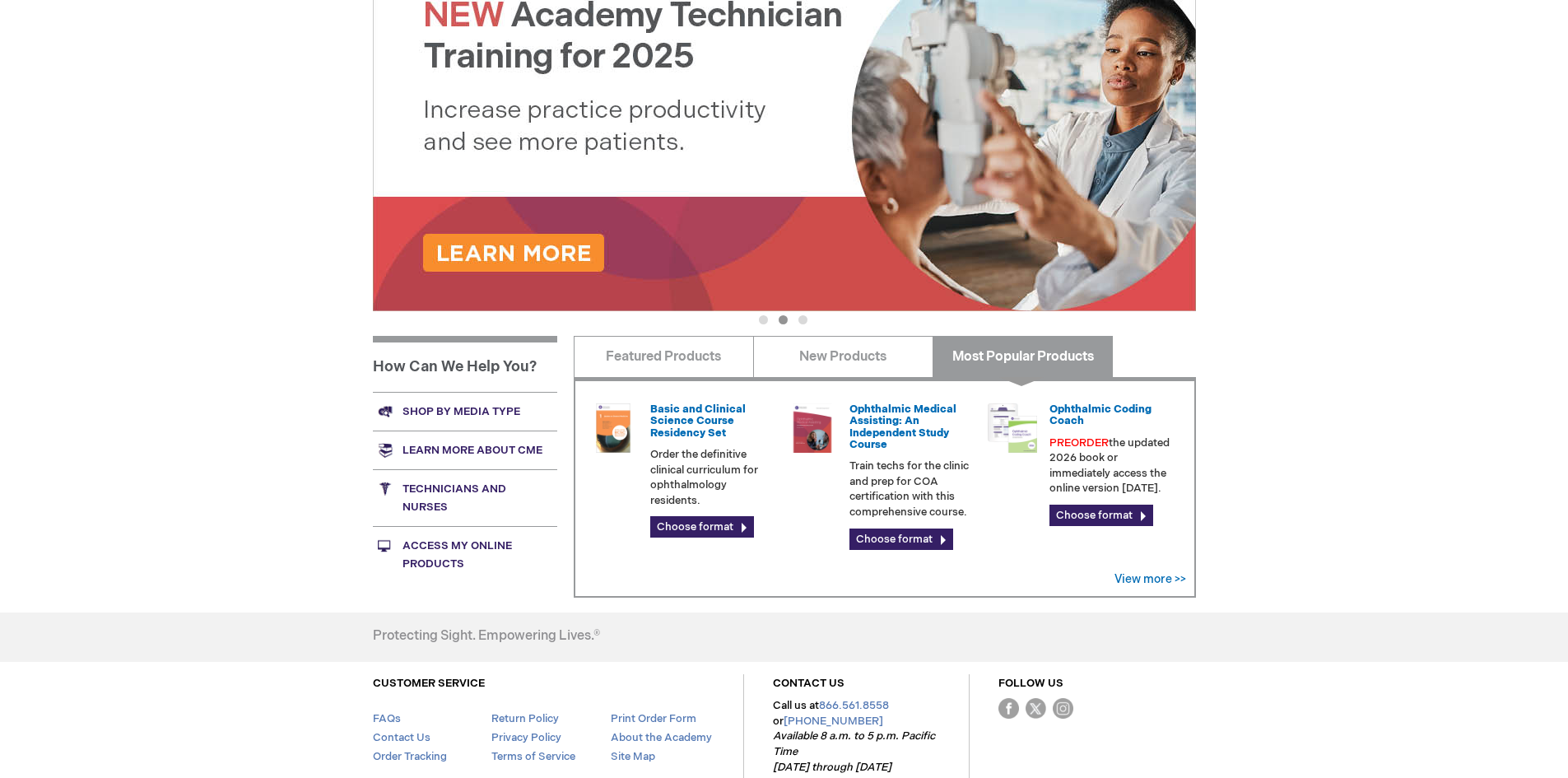
click at [1245, 488] on div "MAY THU Log Out Search My Cart CLOSE RECENTLY ADDED ITEM(S) Close There are no …" at bounding box center [784, 272] width 1568 height 1202
click at [227, 462] on div "MAY THU Log Out Search My Cart CLOSE RECENTLY ADDED ITEM(S) Close There are no …" at bounding box center [784, 272] width 1568 height 1202
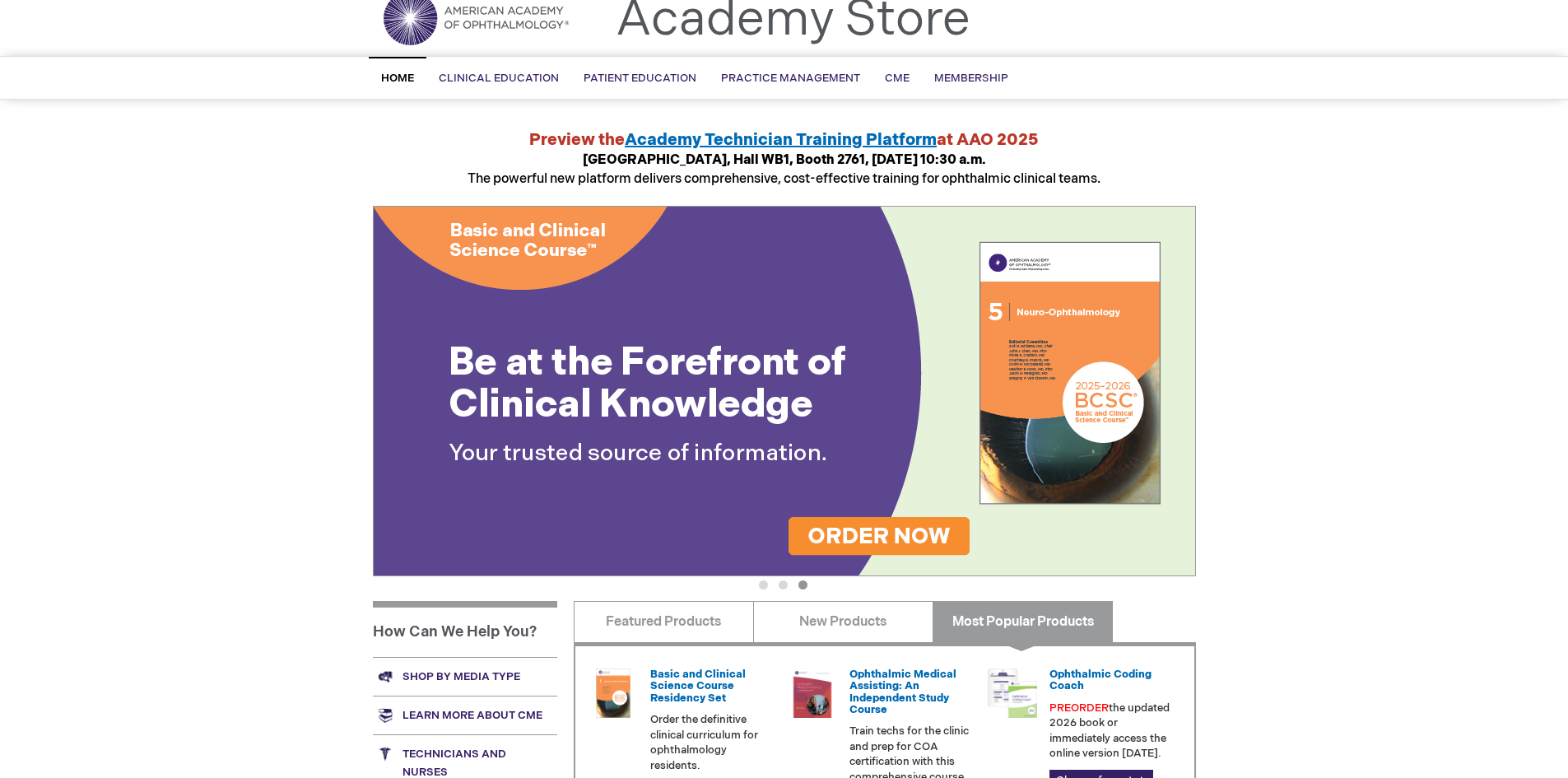
scroll to position [0, 0]
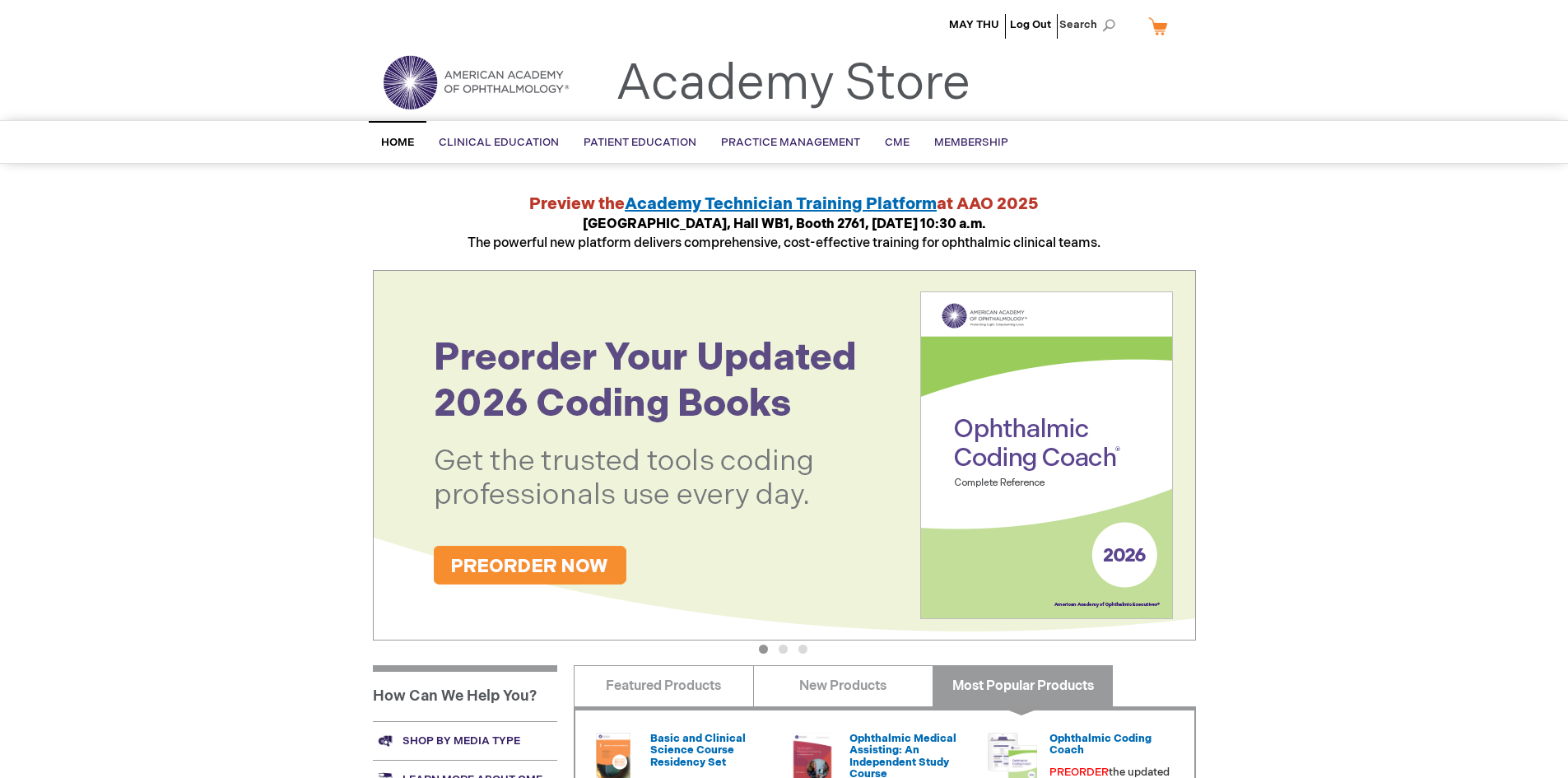
click at [937, 99] on link "Academy Store" at bounding box center [793, 84] width 355 height 59
